Goal: Task Accomplishment & Management: Manage account settings

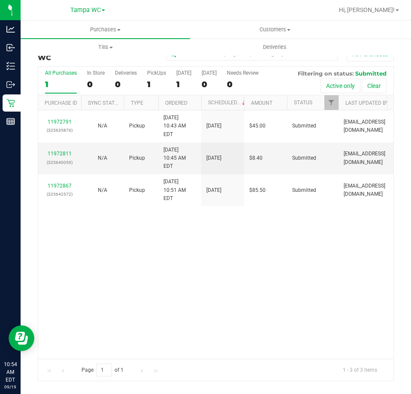
click at [116, 207] on div "11972791 (325635876) N/A Pickup [DATE] 10:43 AM EDT 9/19/2025 $45.00 Submitted …" at bounding box center [215, 234] width 355 height 248
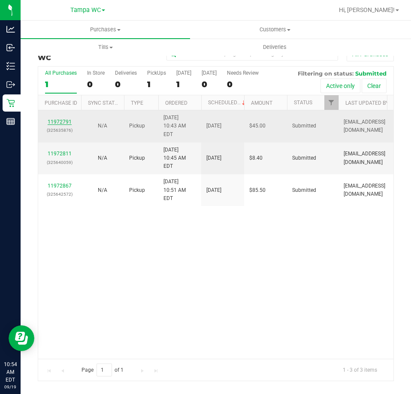
click at [54, 119] on link "11972791" at bounding box center [60, 122] width 24 height 6
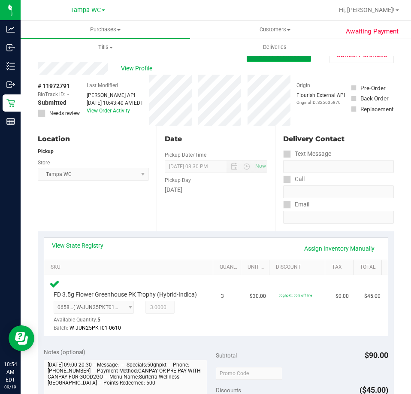
click at [273, 61] on button "Edit Purchase" at bounding box center [279, 53] width 64 height 15
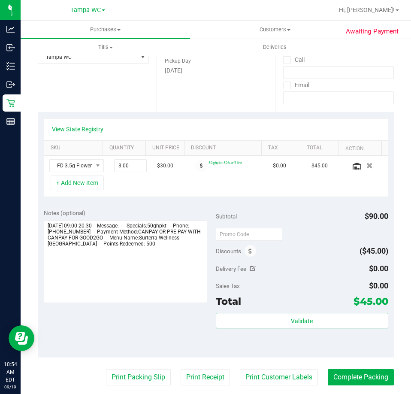
scroll to position [129, 0]
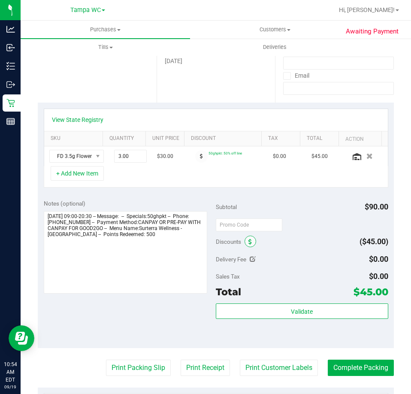
click at [250, 244] on span at bounding box center [250, 241] width 12 height 12
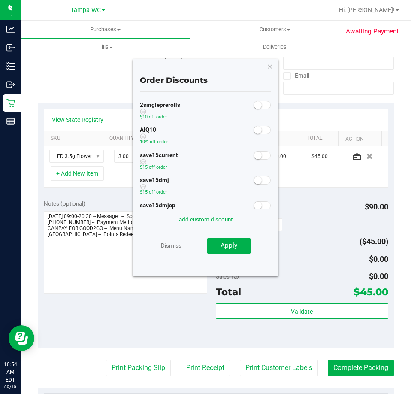
click at [255, 135] on div "AIQ10 10% off order" at bounding box center [205, 136] width 131 height 25
click at [256, 132] on span at bounding box center [261, 130] width 17 height 9
click at [230, 247] on span "Apply" at bounding box center [228, 245] width 17 height 8
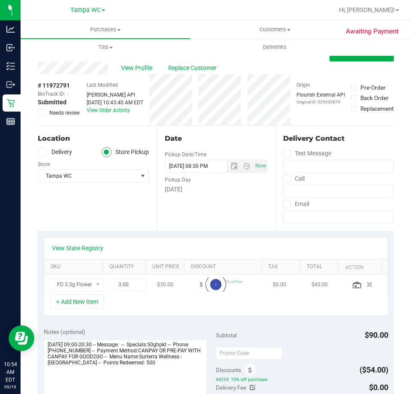
scroll to position [0, 0]
click at [357, 60] on button "Save Purchase" at bounding box center [361, 53] width 64 height 15
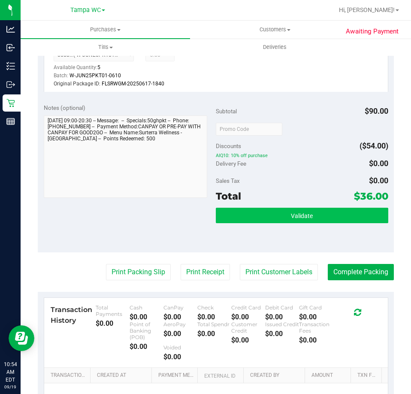
scroll to position [257, 0]
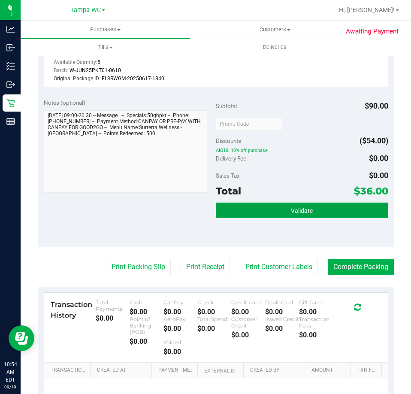
click at [307, 214] on span "Validate" at bounding box center [302, 210] width 22 height 7
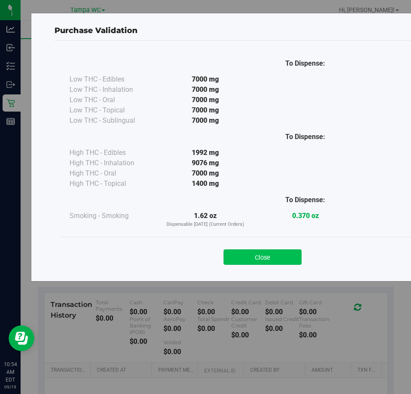
click at [270, 251] on button "Close" at bounding box center [262, 256] width 78 height 15
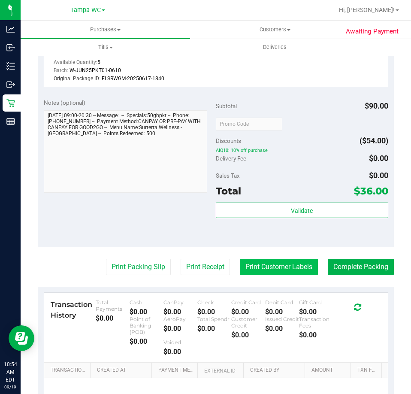
click at [256, 275] on button "Print Customer Labels" at bounding box center [279, 267] width 78 height 16
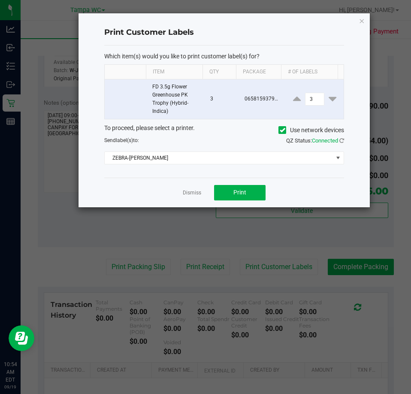
click at [184, 187] on div "Dismiss Print" at bounding box center [224, 192] width 240 height 30
click at [186, 191] on link "Dismiss" at bounding box center [192, 192] width 18 height 7
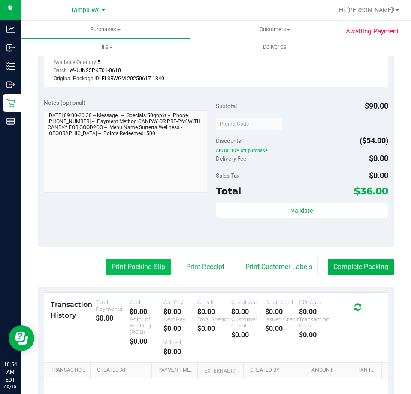
click at [141, 269] on button "Print Packing Slip" at bounding box center [138, 267] width 65 height 16
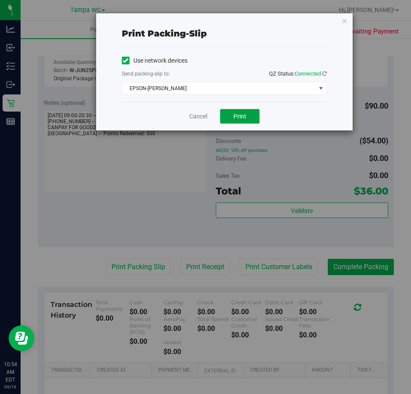
click at [246, 120] on button "Print" at bounding box center [239, 116] width 39 height 15
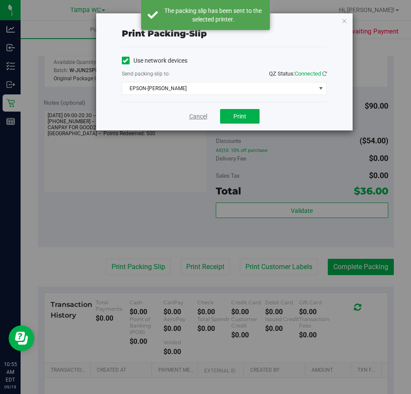
click at [200, 119] on link "Cancel" at bounding box center [198, 116] width 18 height 9
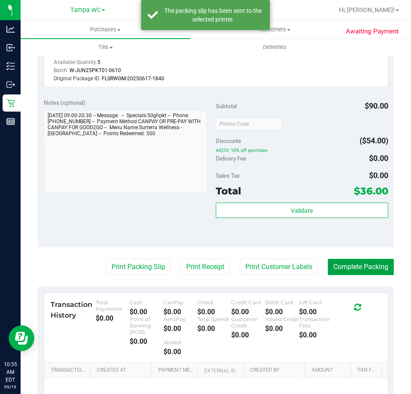
click at [330, 271] on button "Complete Packing" at bounding box center [361, 267] width 66 height 16
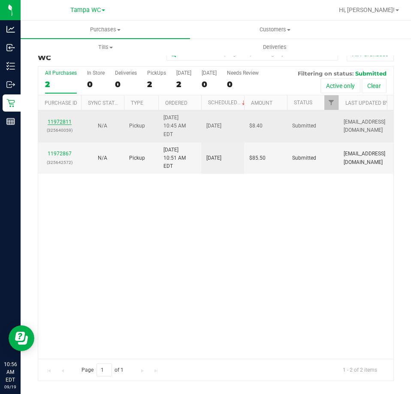
click at [54, 119] on link "11972811" at bounding box center [60, 122] width 24 height 6
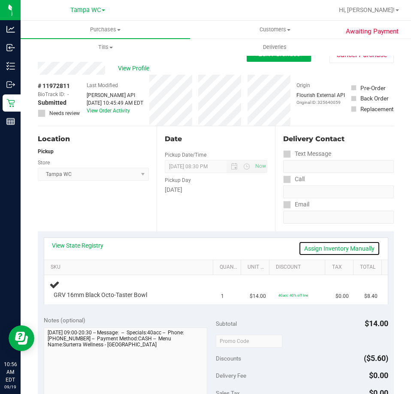
click at [344, 247] on link "Assign Inventory Manually" at bounding box center [338, 248] width 81 height 15
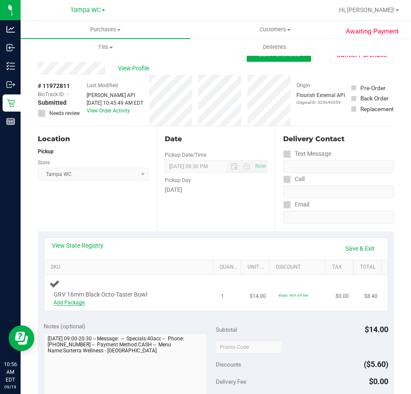
click at [81, 304] on link "Add Package" at bounding box center [69, 302] width 31 height 6
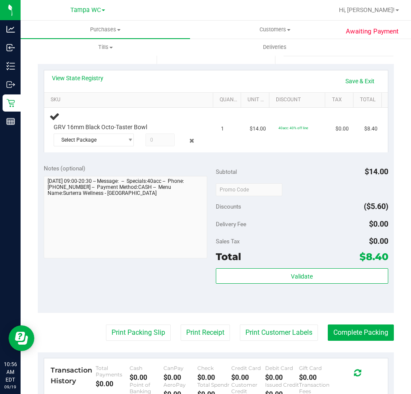
scroll to position [171, 0]
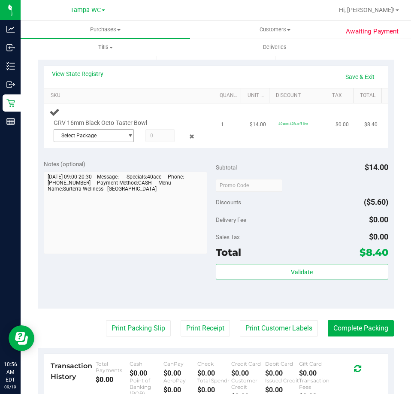
click at [105, 129] on span "Select Package" at bounding box center [88, 135] width 69 height 12
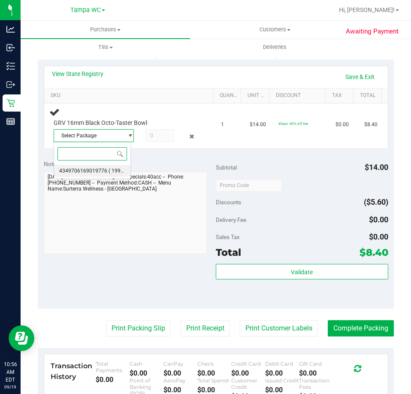
click at [90, 174] on li "4349706169019776 ( 1992483-052025 | orig: FLTW-20250528-030 )" at bounding box center [92, 171] width 76 height 12
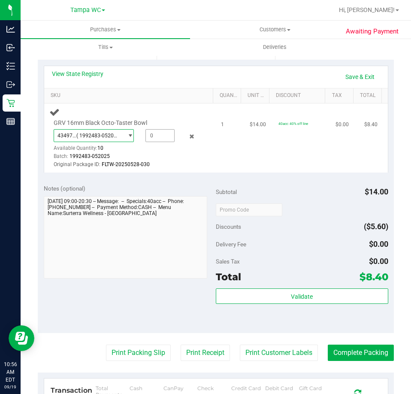
click at [156, 136] on span at bounding box center [159, 135] width 29 height 13
type input "1"
type input "1.0000"
click at [178, 78] on div "View State Registry Save & Exit" at bounding box center [216, 76] width 328 height 15
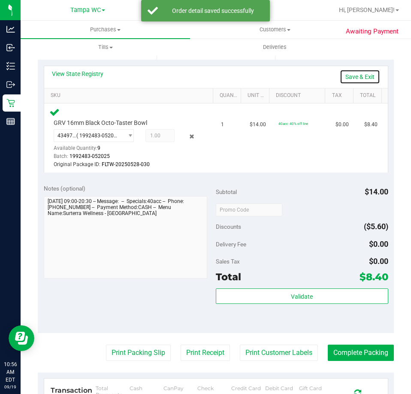
click at [362, 72] on link "Save & Exit" at bounding box center [360, 76] width 40 height 15
click at [281, 307] on div "Validate" at bounding box center [302, 307] width 172 height 39
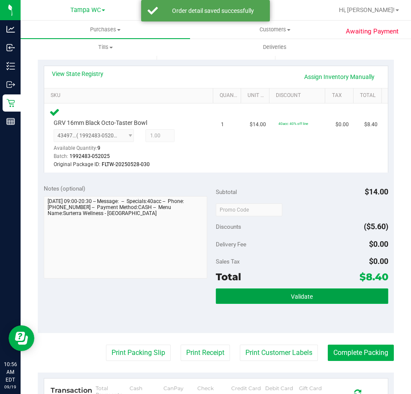
click at [281, 304] on button "Validate" at bounding box center [302, 295] width 172 height 15
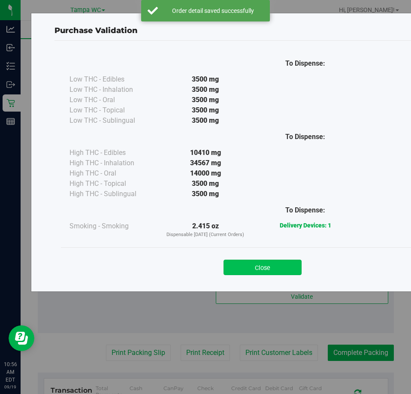
click at [253, 265] on button "Close" at bounding box center [262, 266] width 78 height 15
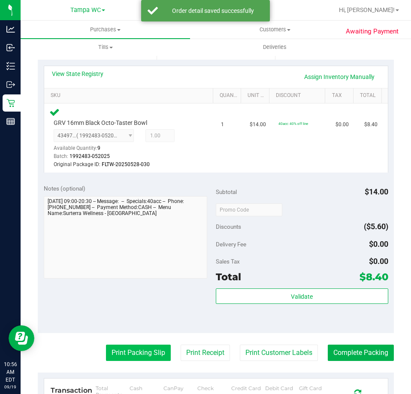
click at [134, 352] on button "Print Packing Slip" at bounding box center [138, 352] width 65 height 16
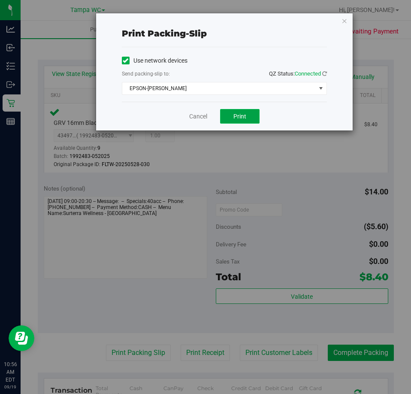
click at [224, 120] on button "Print" at bounding box center [239, 116] width 39 height 15
click at [192, 119] on link "Cancel" at bounding box center [198, 116] width 18 height 9
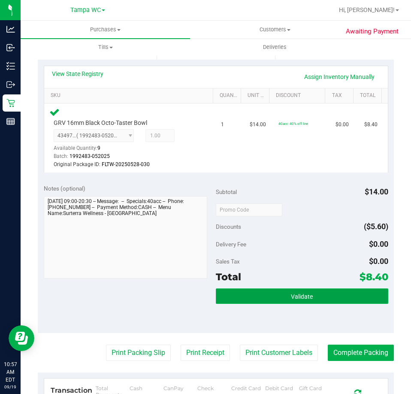
click at [278, 297] on button "Validate" at bounding box center [302, 295] width 172 height 15
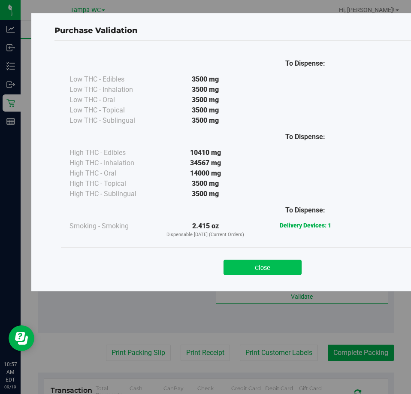
click at [262, 261] on button "Close" at bounding box center [262, 266] width 78 height 15
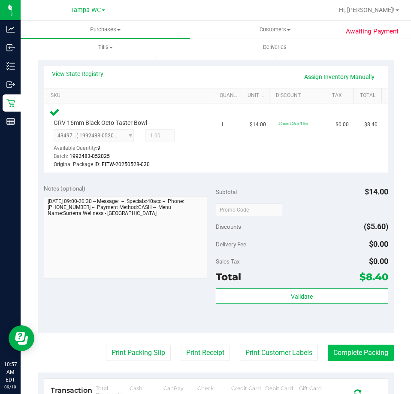
click at [350, 357] on button "Complete Packing" at bounding box center [361, 352] width 66 height 16
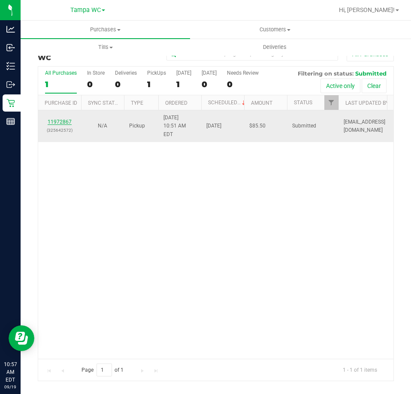
click at [61, 119] on link "11972867" at bounding box center [60, 122] width 24 height 6
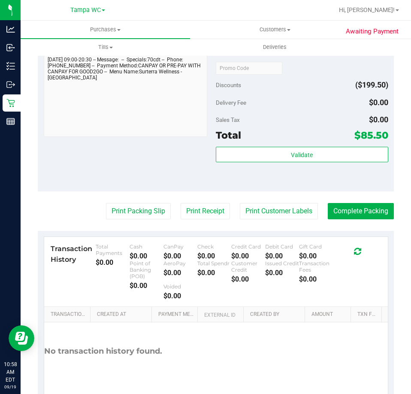
scroll to position [445, 0]
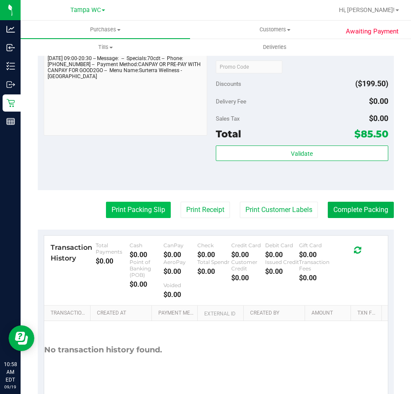
click at [153, 206] on button "Print Packing Slip" at bounding box center [138, 209] width 65 height 16
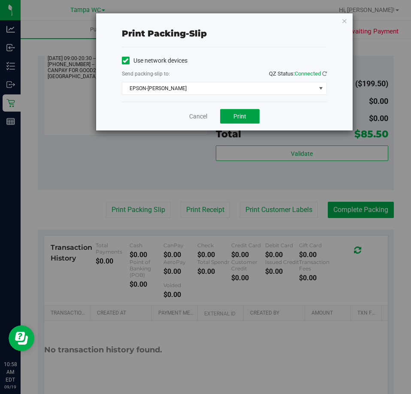
click at [236, 117] on span "Print" at bounding box center [239, 116] width 13 height 7
click at [192, 120] on link "Cancel" at bounding box center [198, 116] width 18 height 9
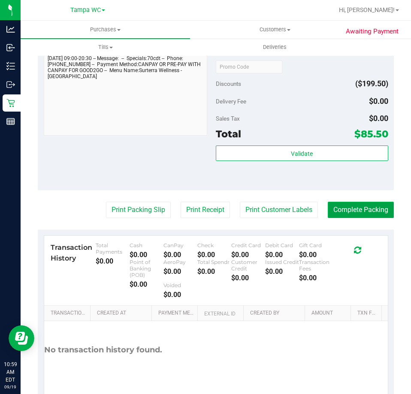
click at [375, 215] on button "Complete Packing" at bounding box center [361, 209] width 66 height 16
